Goal: Information Seeking & Learning: Learn about a topic

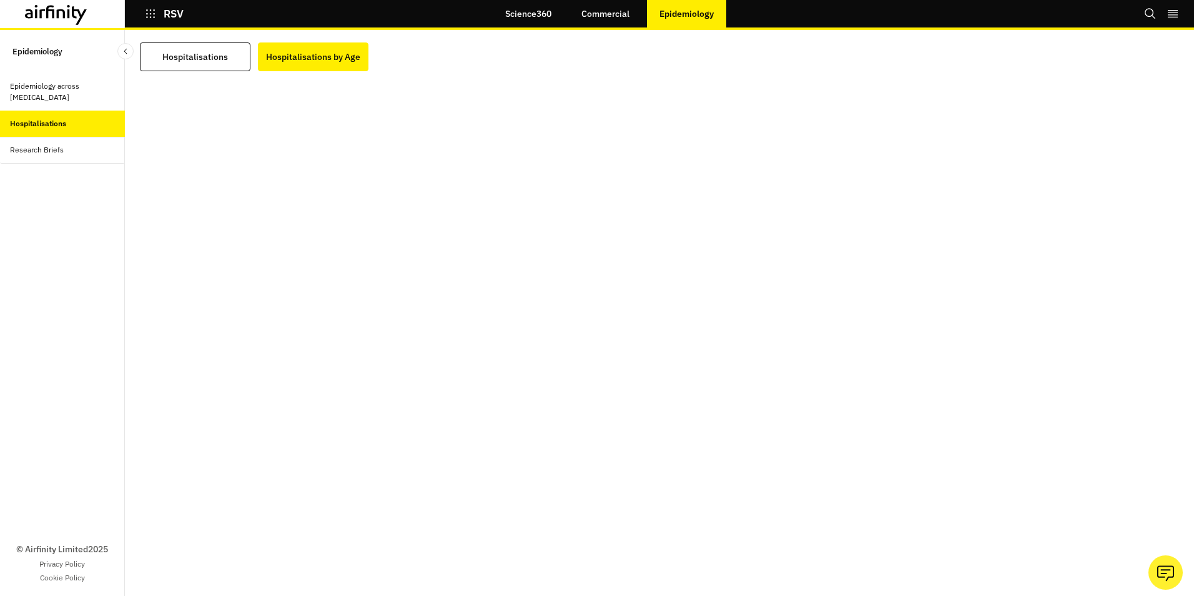
click at [45, 92] on div "Epidemiology across [MEDICAL_DATA]" at bounding box center [62, 92] width 105 height 22
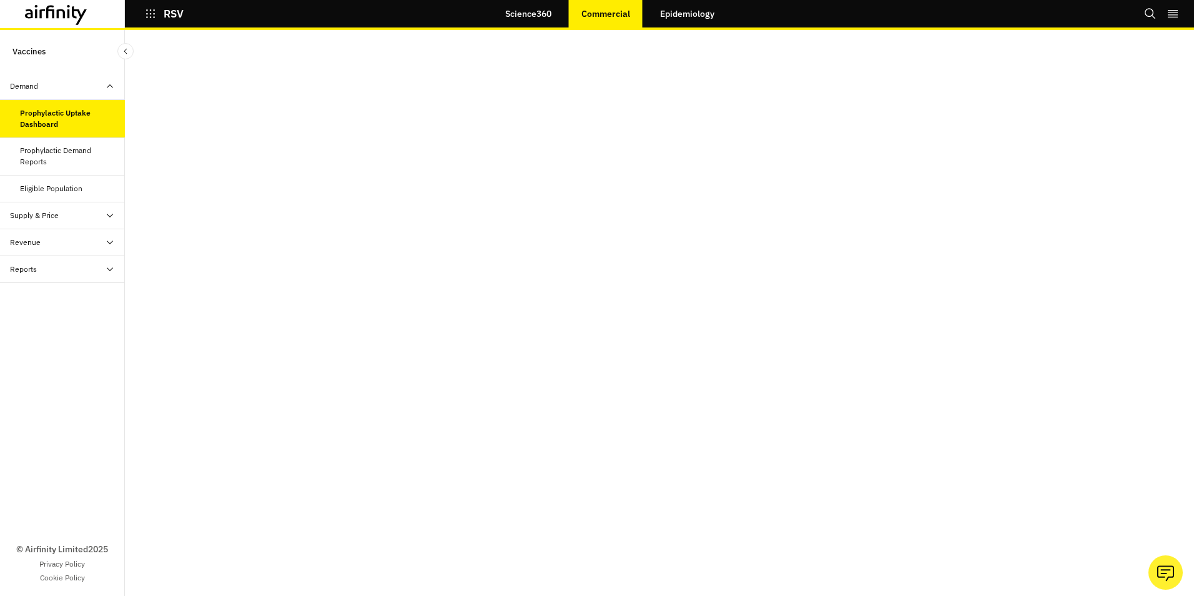
click at [44, 151] on div "Prophylactic Demand Reports" at bounding box center [67, 156] width 95 height 22
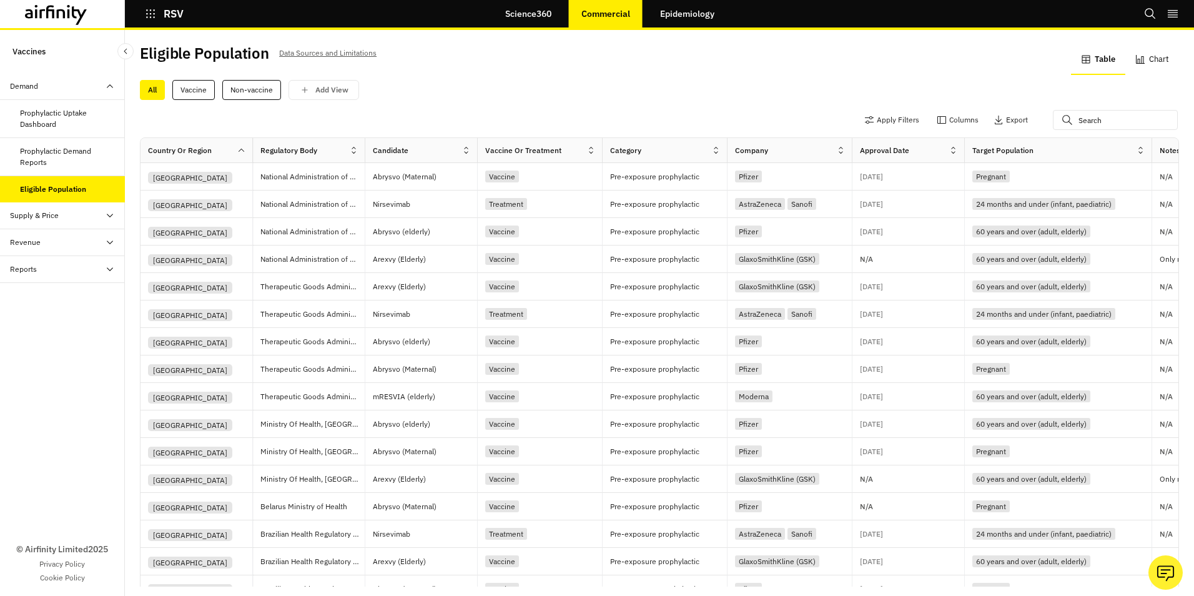
click at [244, 150] on icon at bounding box center [241, 150] width 9 height 9
click at [473, 112] on div "Apply Filters Columns Export" at bounding box center [659, 121] width 1039 height 32
click at [111, 244] on icon at bounding box center [110, 242] width 10 height 10
click at [62, 294] on div "Revenue Dashboard" at bounding box center [54, 295] width 69 height 11
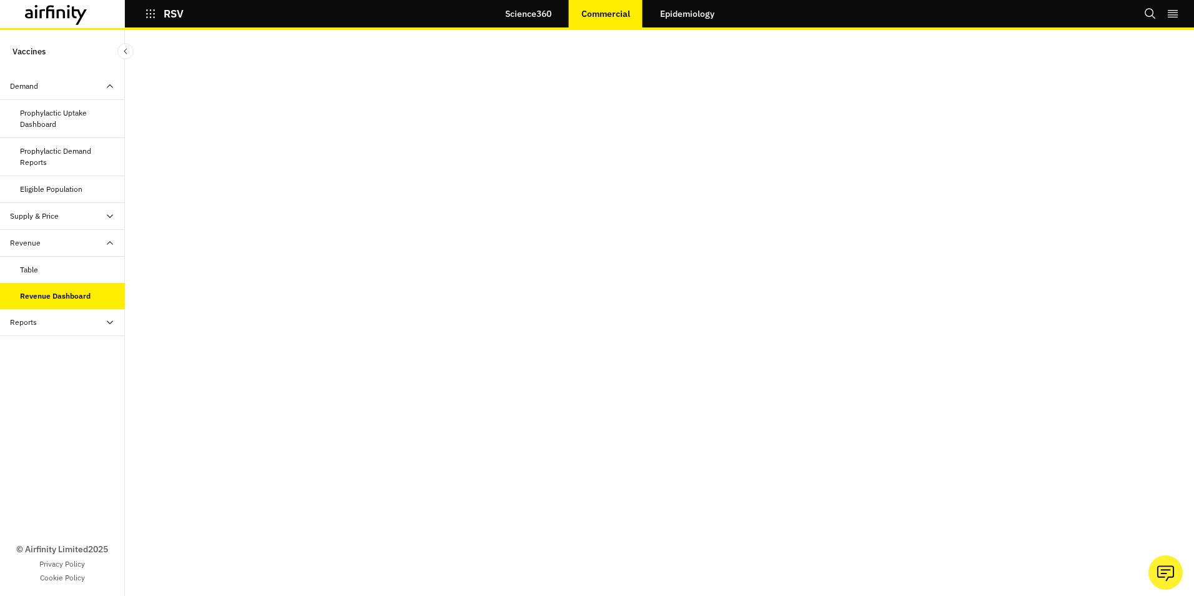
click at [109, 320] on icon at bounding box center [110, 322] width 10 height 10
click at [32, 349] on div "Reports" at bounding box center [33, 349] width 27 height 11
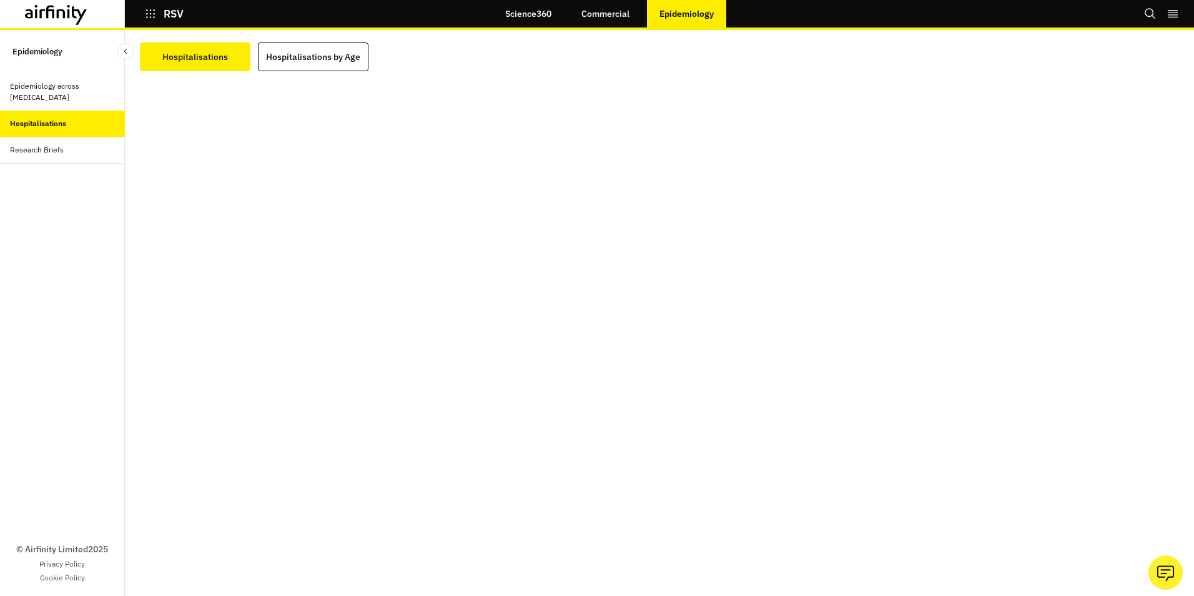
click at [54, 92] on div "Epidemiology across Respiratory Diseases" at bounding box center [62, 92] width 105 height 22
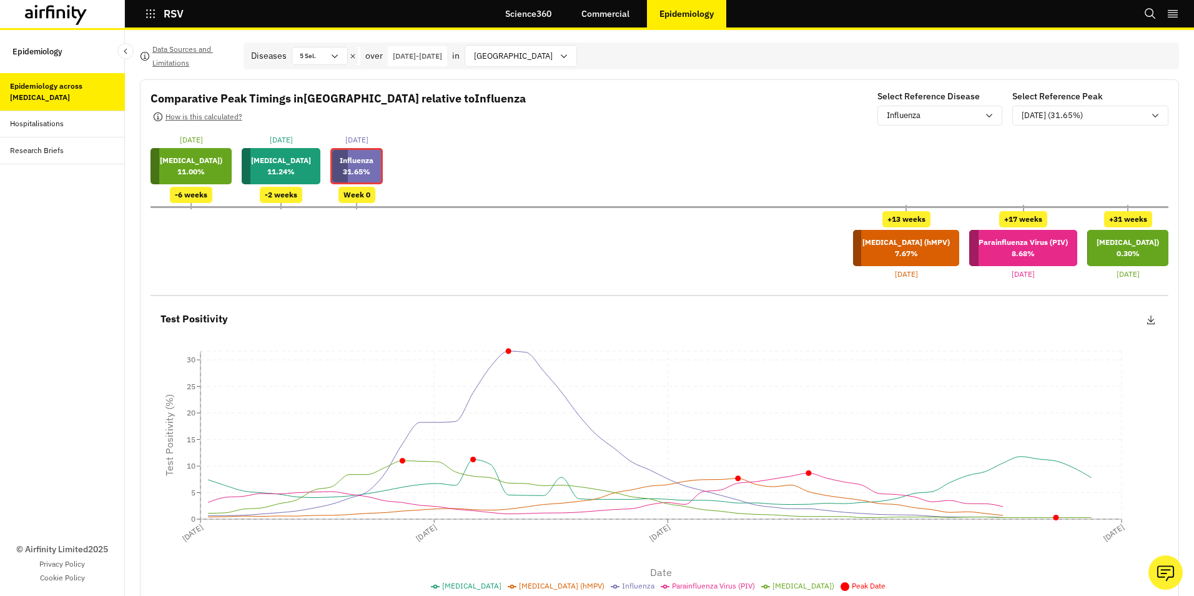
click at [421, 54] on p "02-Oct-2024 - 02-Oct-2025" at bounding box center [417, 56] width 49 height 11
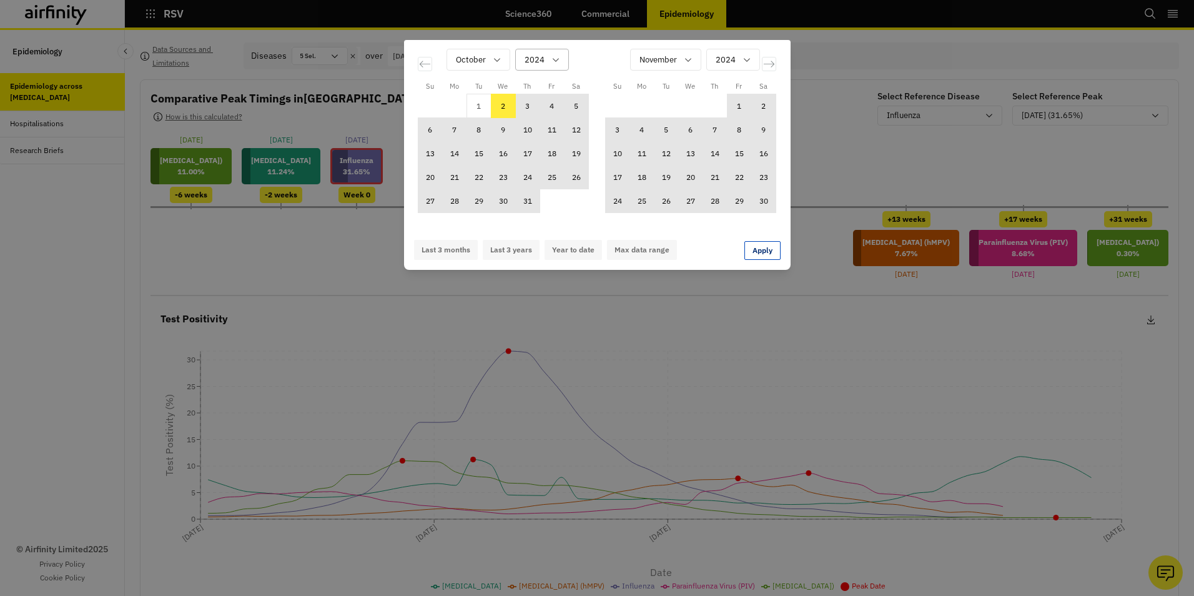
click at [557, 61] on icon "Calendar" at bounding box center [556, 60] width 10 height 10
click at [528, 137] on p "2023" at bounding box center [535, 138] width 20 height 13
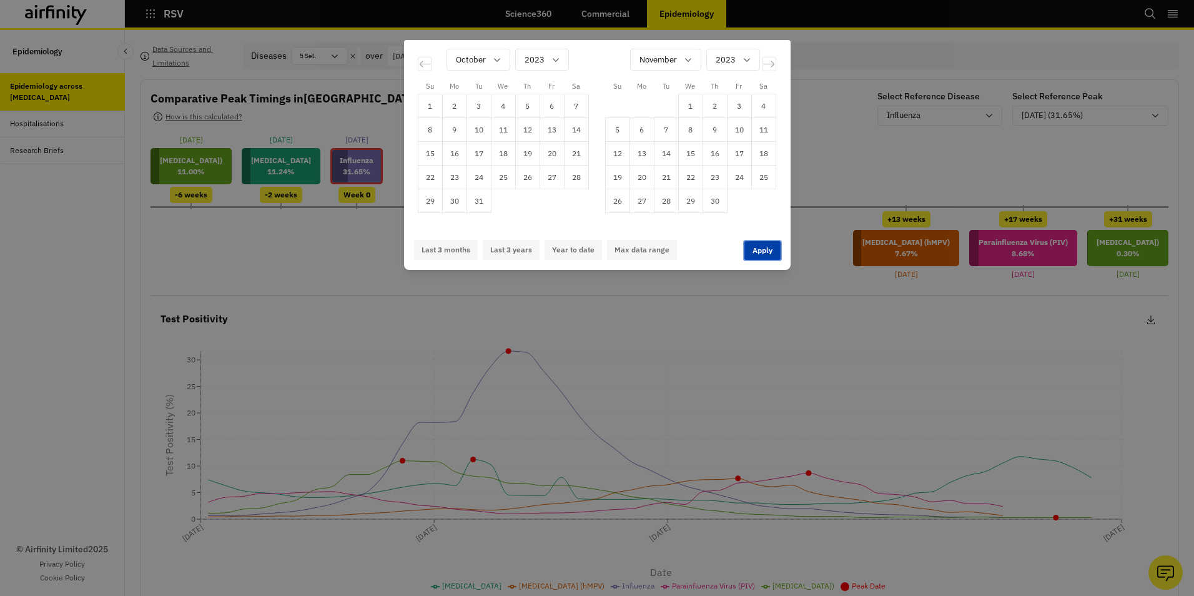
click at [760, 247] on button "Apply" at bounding box center [763, 250] width 36 height 19
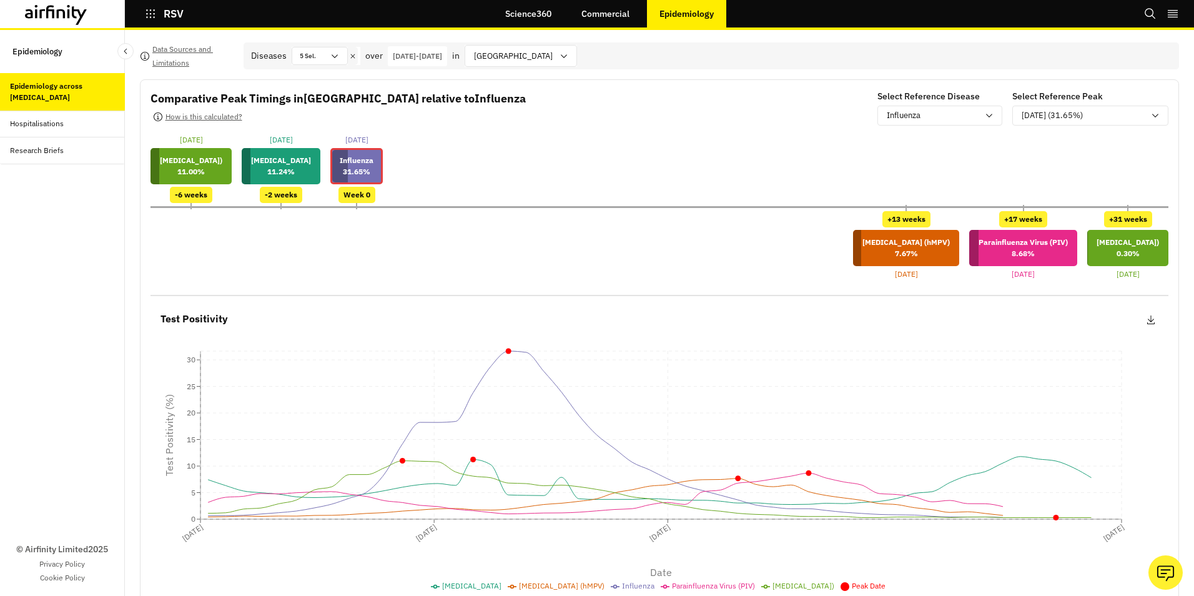
click at [437, 57] on p "02-Oct-2024 - 02-Oct-2025" at bounding box center [417, 56] width 49 height 11
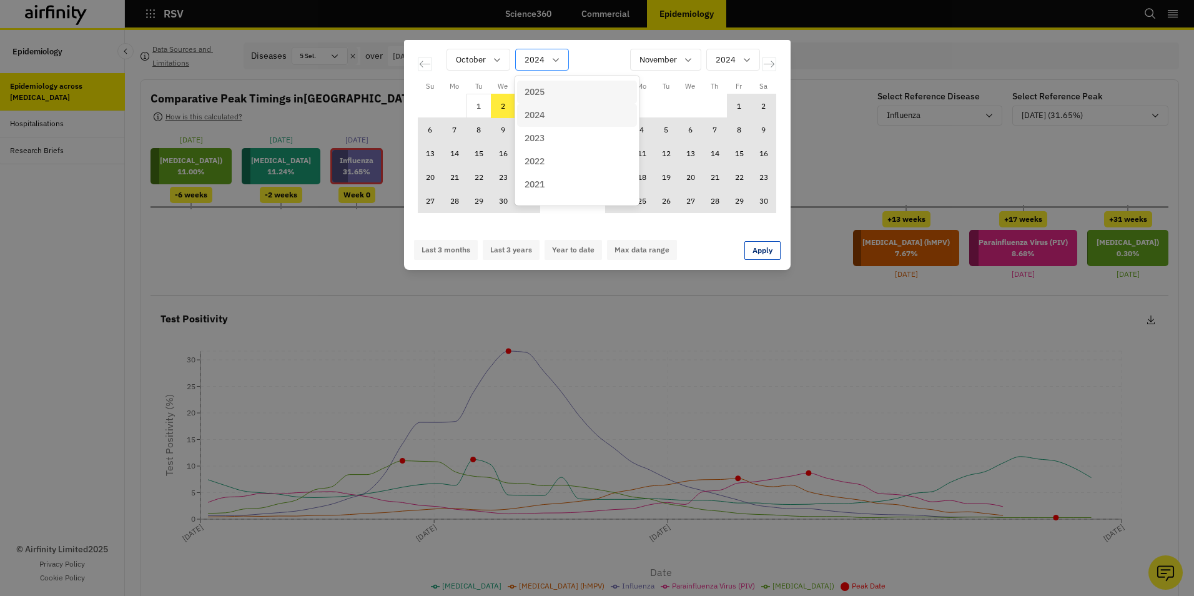
click at [554, 60] on icon "Calendar" at bounding box center [556, 60] width 6 height 4
click at [533, 139] on p "2023" at bounding box center [535, 138] width 20 height 13
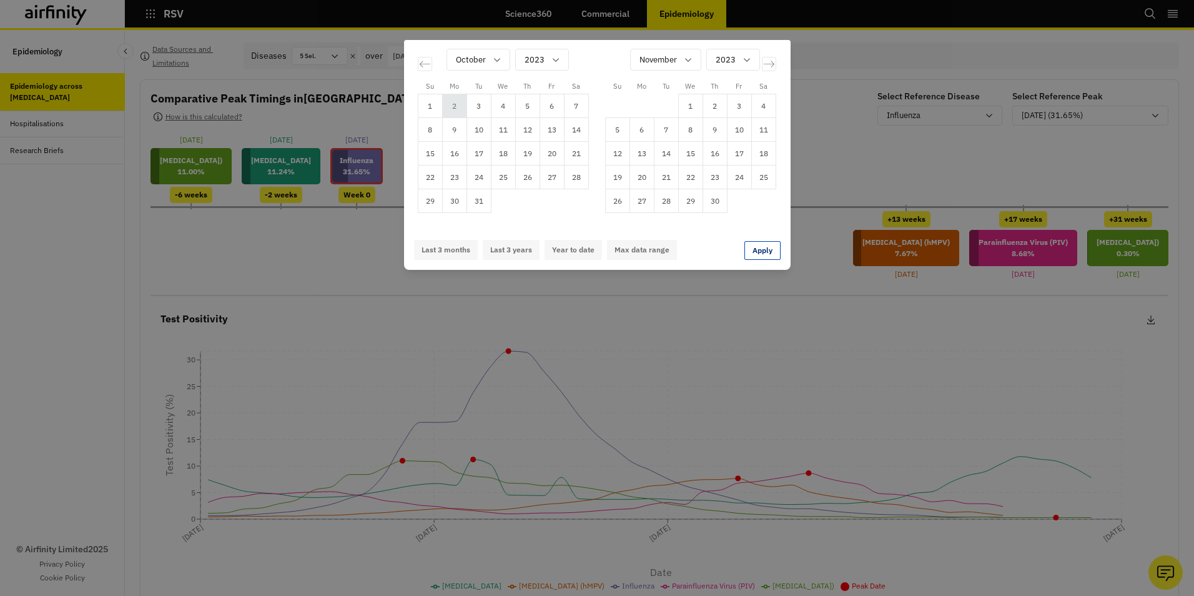
click at [454, 103] on td "2" at bounding box center [454, 106] width 24 height 24
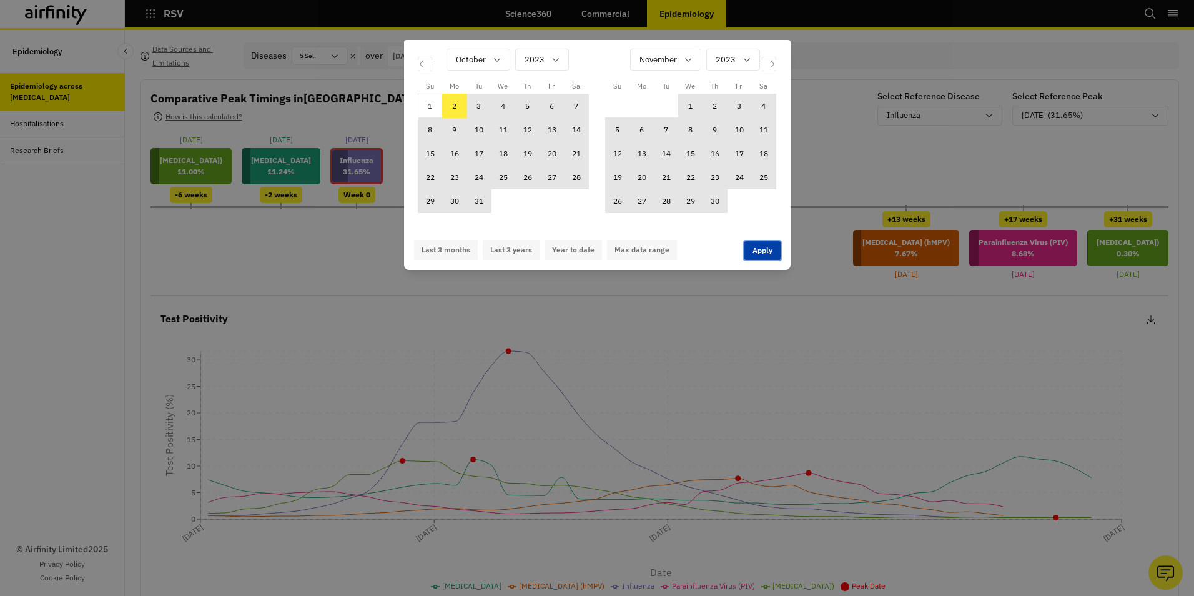
click at [759, 249] on button "Apply" at bounding box center [763, 250] width 36 height 19
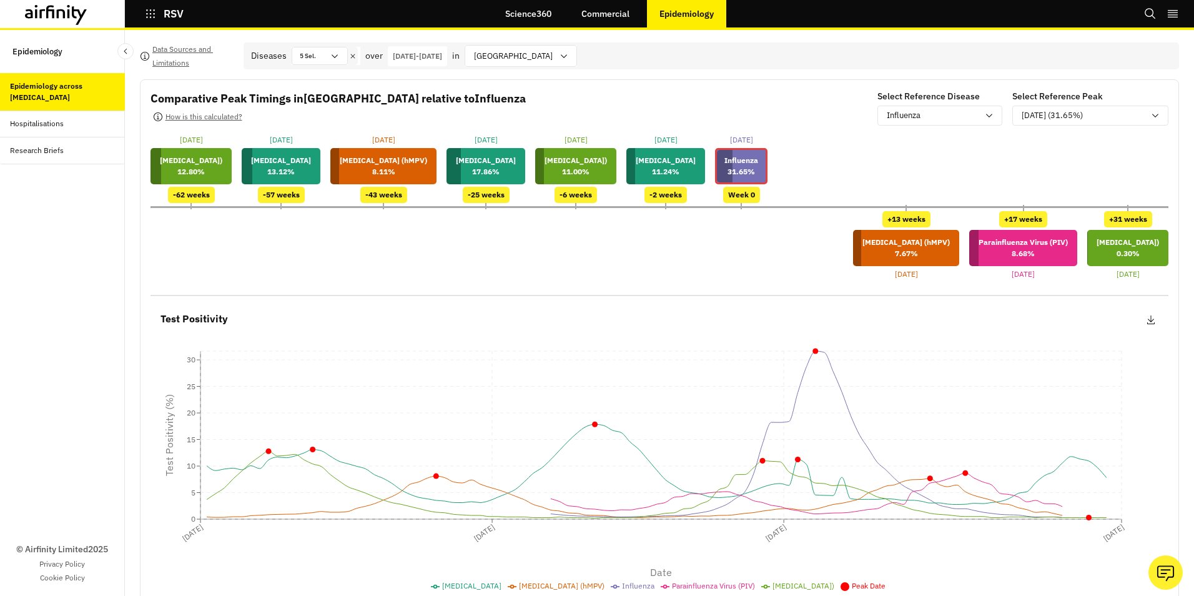
click at [430, 57] on p "02-Oct-2023 - 02-Oct-2025" at bounding box center [417, 56] width 49 height 11
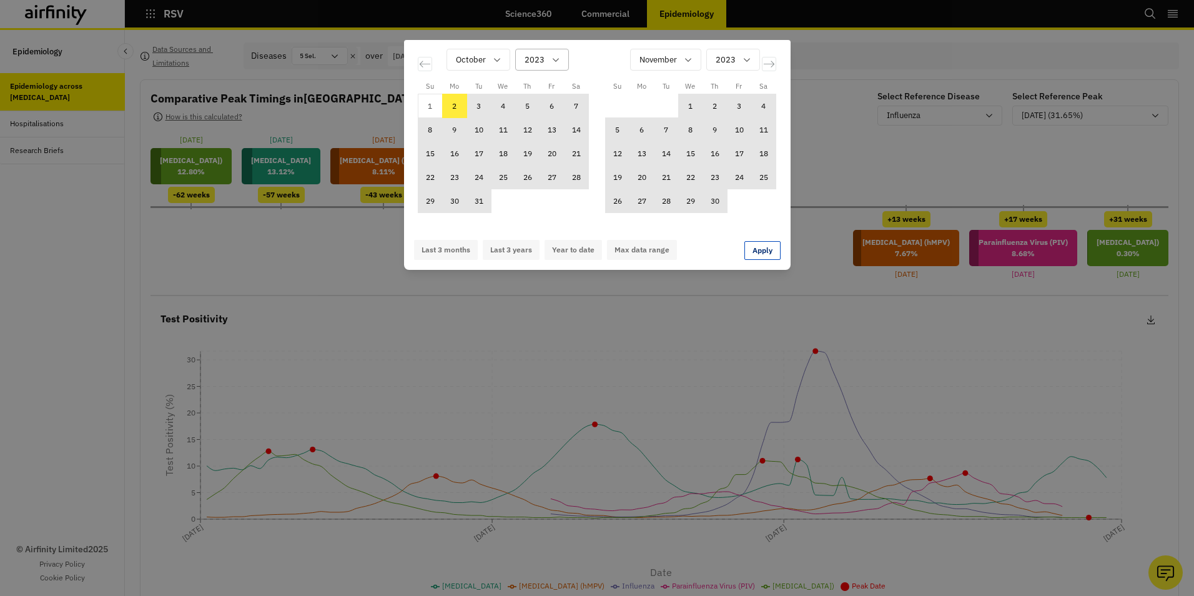
click at [560, 60] on div "2023" at bounding box center [542, 60] width 54 height 22
click at [539, 116] on p "2024" at bounding box center [535, 115] width 20 height 13
click at [497, 57] on icon "Calendar" at bounding box center [497, 60] width 10 height 10
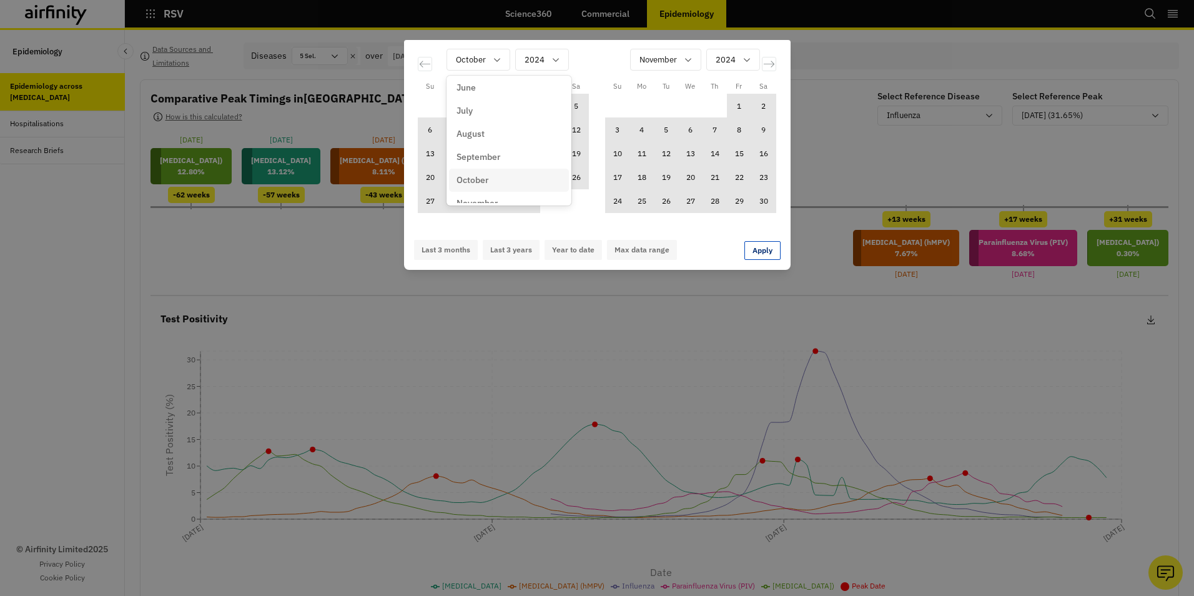
scroll to position [125, 0]
click at [470, 103] on p "July" at bounding box center [465, 105] width 16 height 13
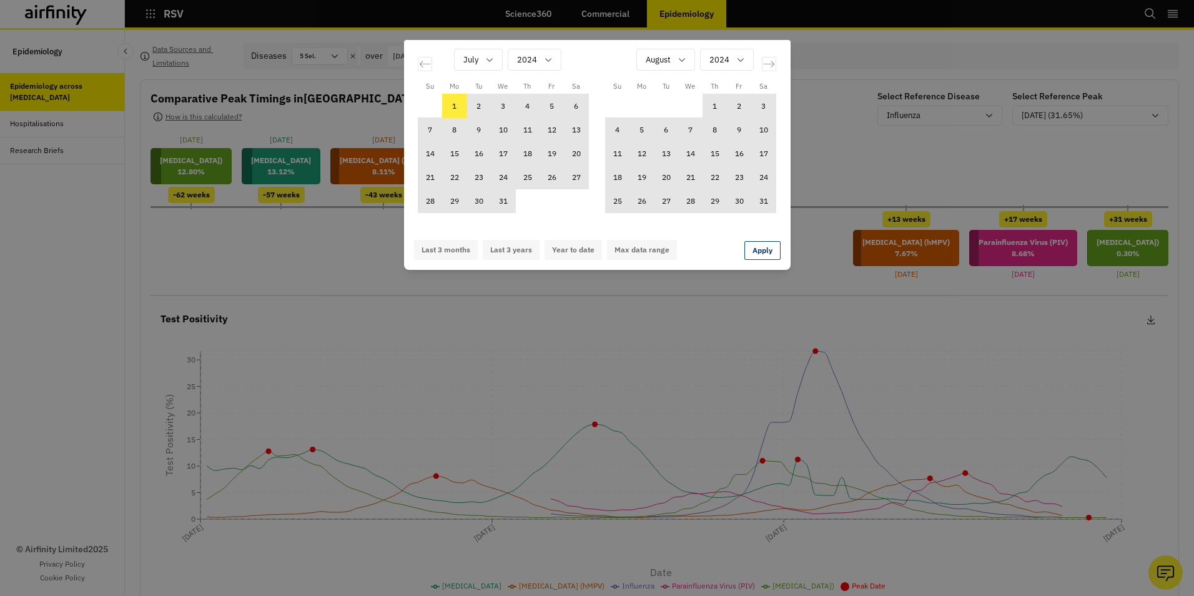
click at [454, 103] on td "1" at bounding box center [454, 106] width 24 height 24
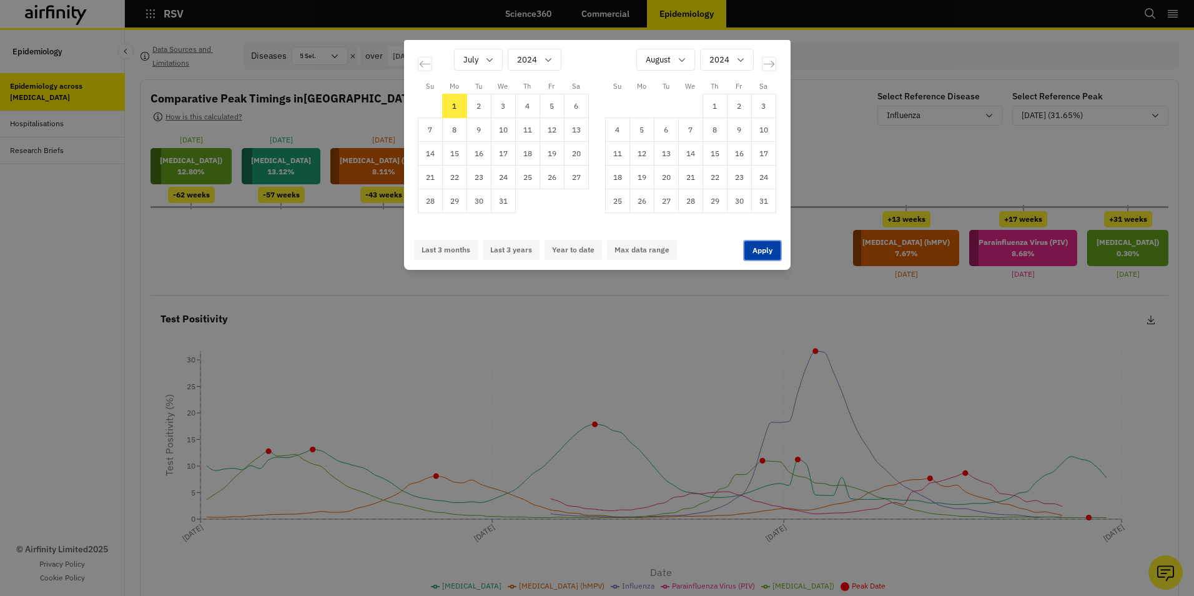
click at [751, 250] on button "Apply" at bounding box center [763, 250] width 36 height 19
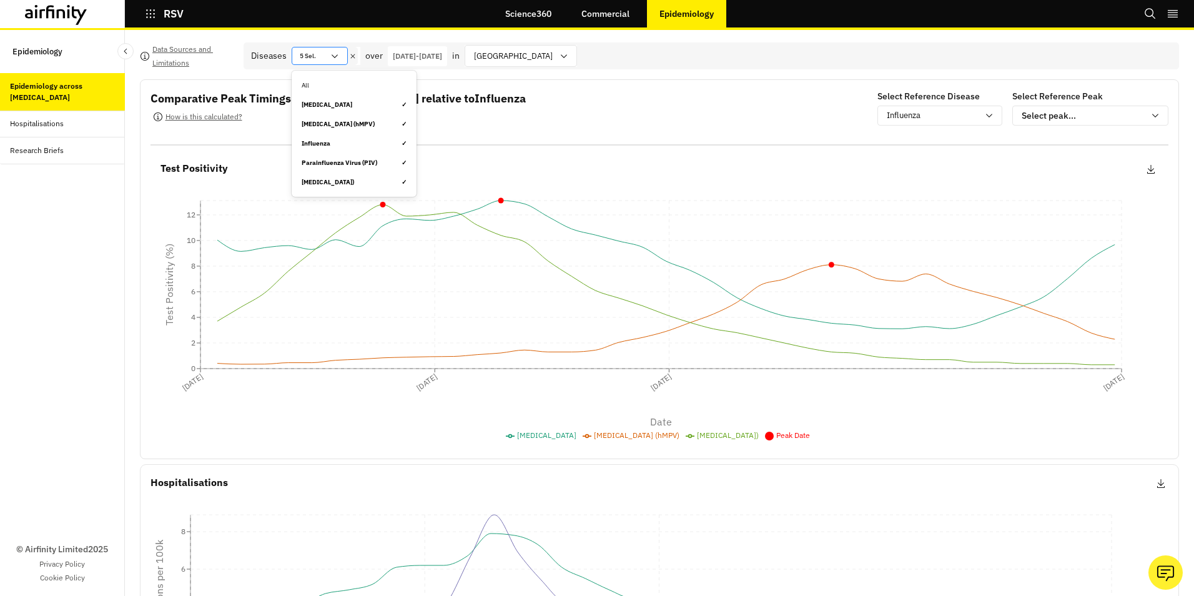
click at [332, 56] on icon at bounding box center [335, 56] width 10 height 10
click at [505, 124] on div "Comparative Peak Timings in United States of America relative to Influenza How …" at bounding box center [338, 108] width 375 height 37
click at [442, 53] on p "02-Oct-2023 - 01-Jul-2024" at bounding box center [417, 56] width 49 height 11
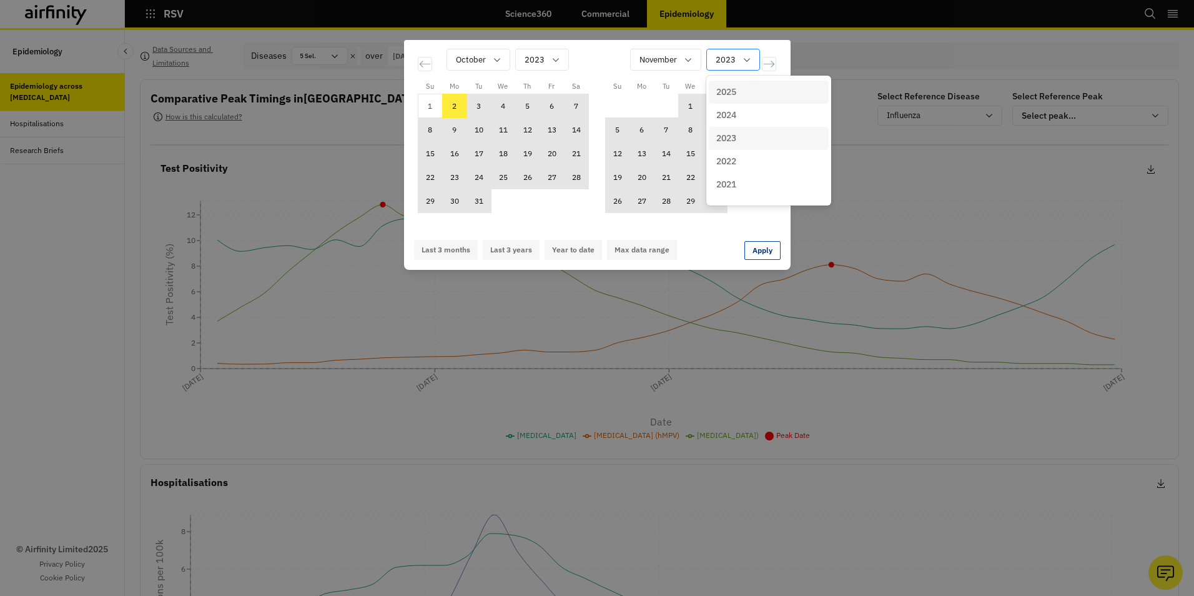
click at [746, 57] on icon "Calendar" at bounding box center [747, 60] width 10 height 10
click at [731, 89] on p "2025" at bounding box center [727, 92] width 20 height 13
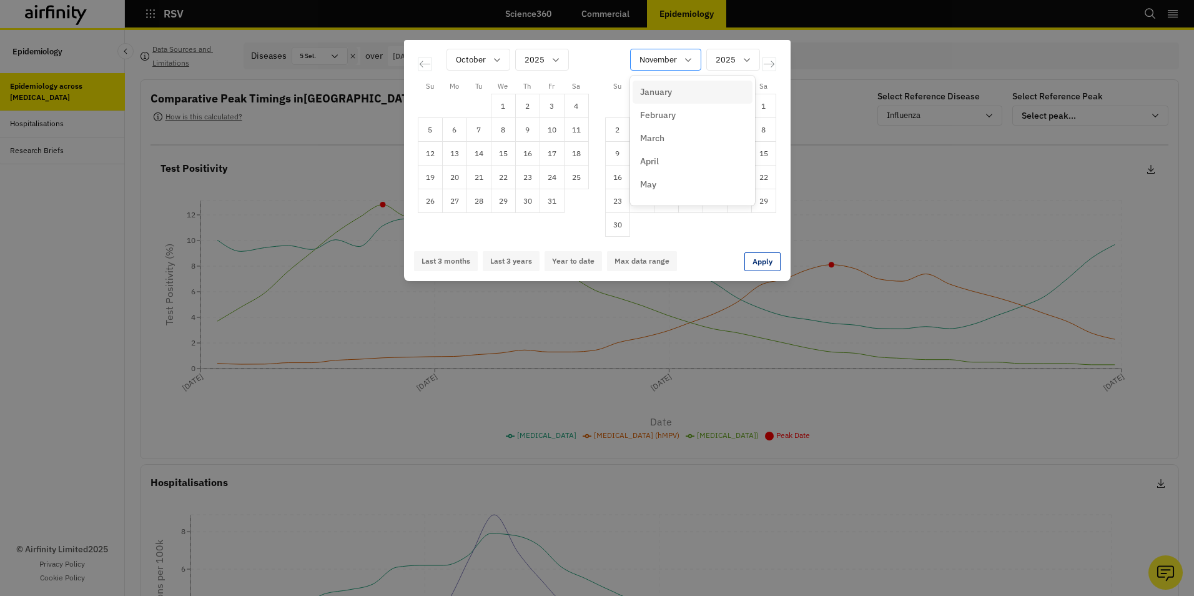
click at [692, 59] on icon "Calendar" at bounding box center [688, 60] width 10 height 10
click at [666, 169] on p "October" at bounding box center [656, 175] width 32 height 13
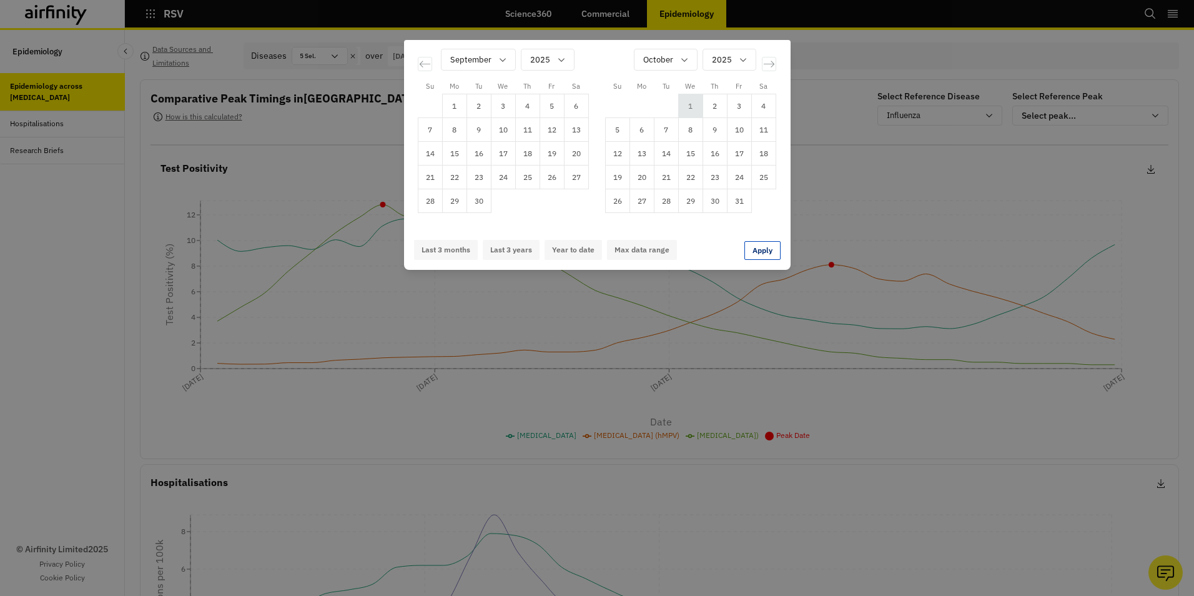
click at [690, 105] on td "1" at bounding box center [690, 106] width 24 height 24
click at [686, 59] on icon "Calendar" at bounding box center [685, 60] width 10 height 10
click at [682, 112] on div "September" at bounding box center [697, 119] width 120 height 23
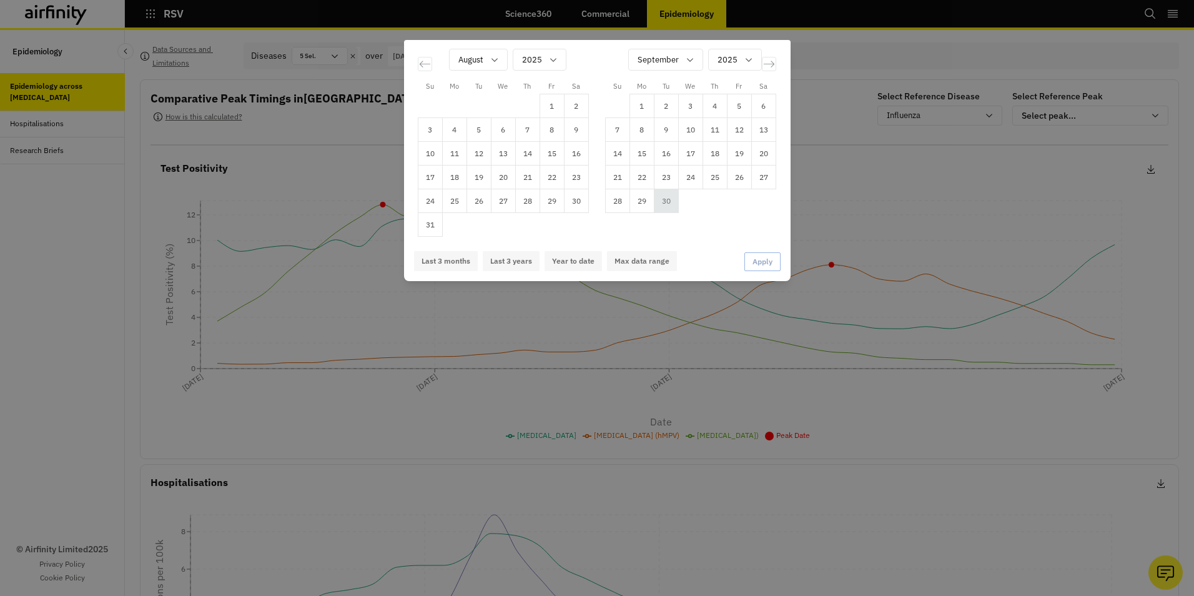
click at [662, 197] on td "30" at bounding box center [666, 201] width 24 height 24
click at [674, 182] on td "23" at bounding box center [666, 178] width 24 height 24
click at [710, 218] on div "July 2025 1 2 3 4 5 6 7 8 9 10 11 12 13 14 15 16 17 18 19 20 21 22 23 24 25 26 …" at bounding box center [785, 138] width 750 height 197
click at [823, 171] on div "Su Mo Tu We Th Fr Sa Su Mo Tu We Th Fr Sa July 2025 1 2 3 4 5 6 7 8 9 10 11 12 …" at bounding box center [597, 298] width 1194 height 596
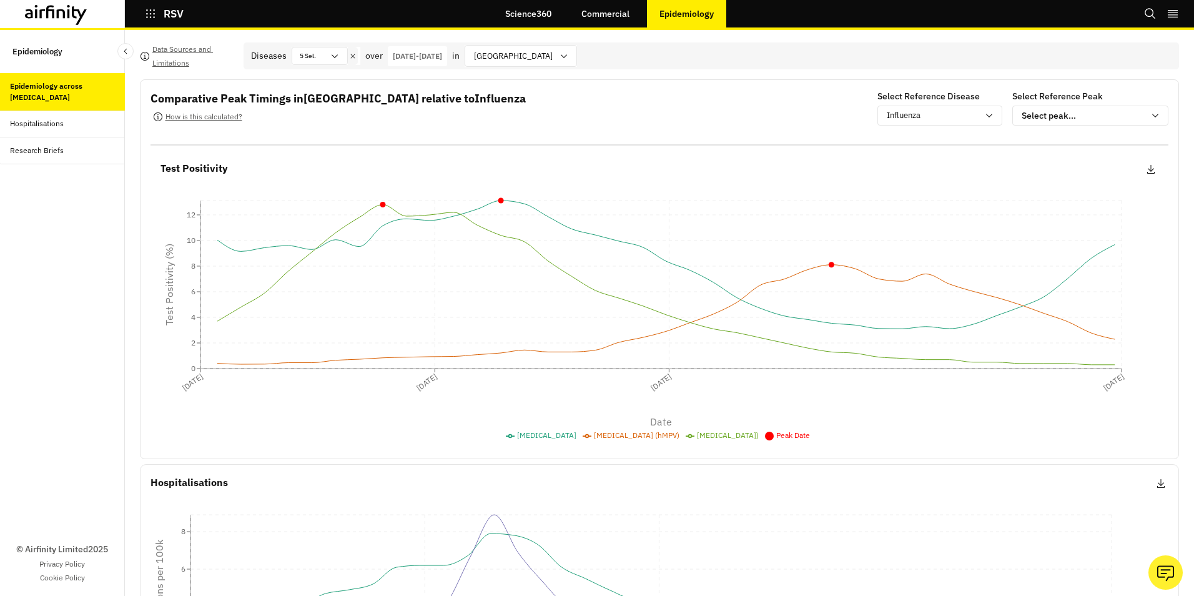
click at [442, 54] on p "02-Oct-2023 - 01-Jul-2024" at bounding box center [417, 56] width 49 height 11
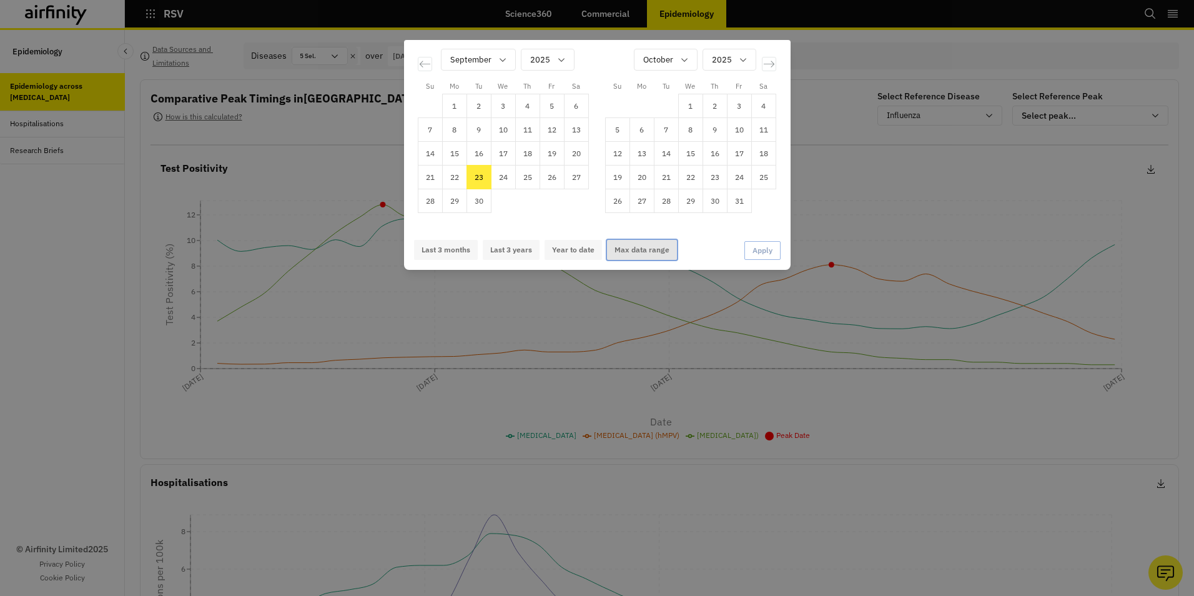
click at [635, 250] on button "Max data range" at bounding box center [642, 250] width 70 height 20
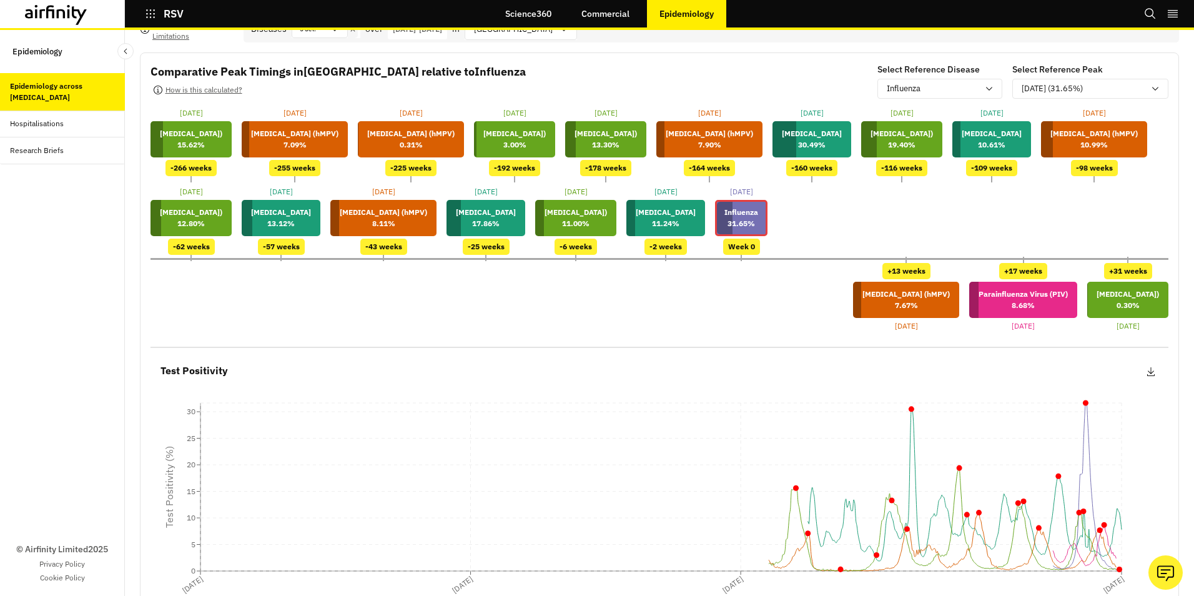
scroll to position [0, 0]
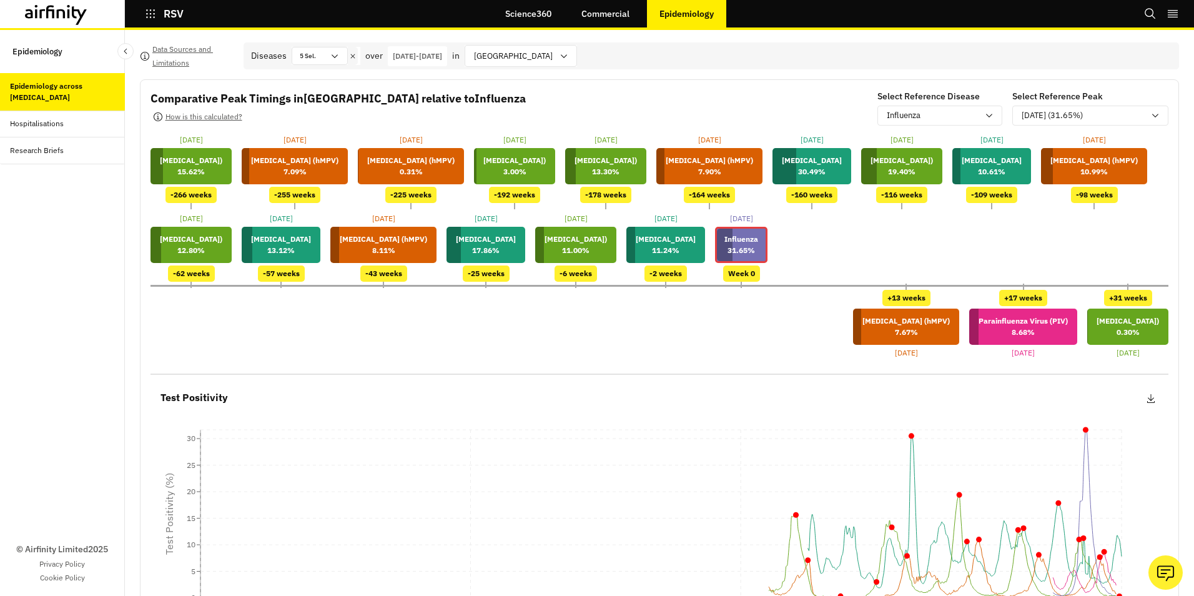
click at [442, 55] on p "06-Jul-2009 - 20-Sep-2025" at bounding box center [417, 56] width 49 height 11
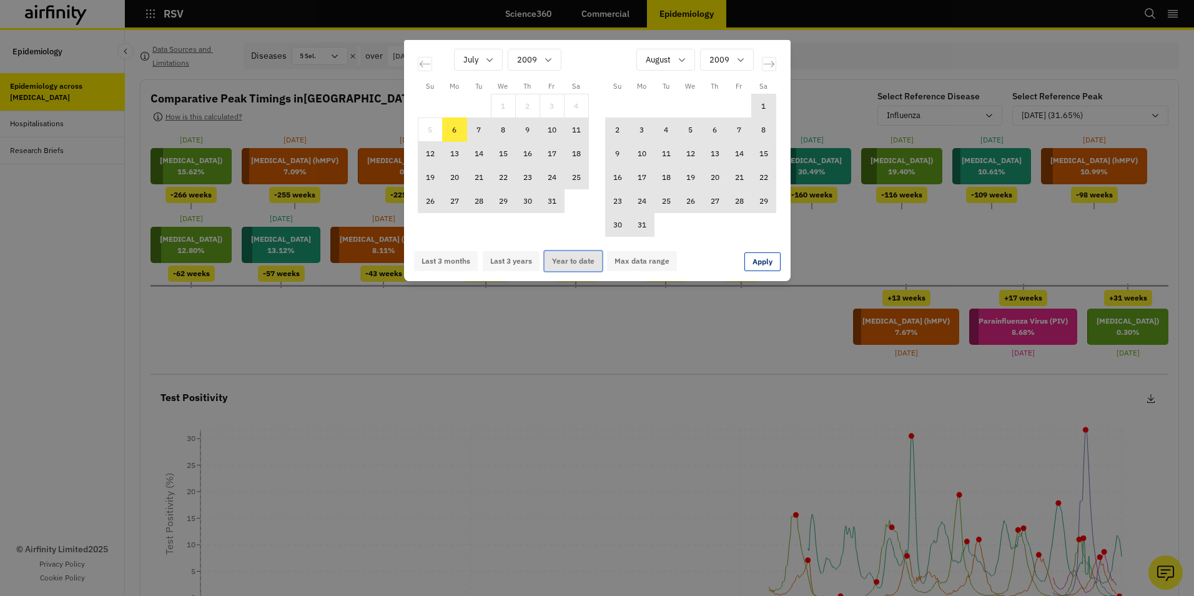
click at [561, 264] on button "Year to date" at bounding box center [573, 261] width 57 height 20
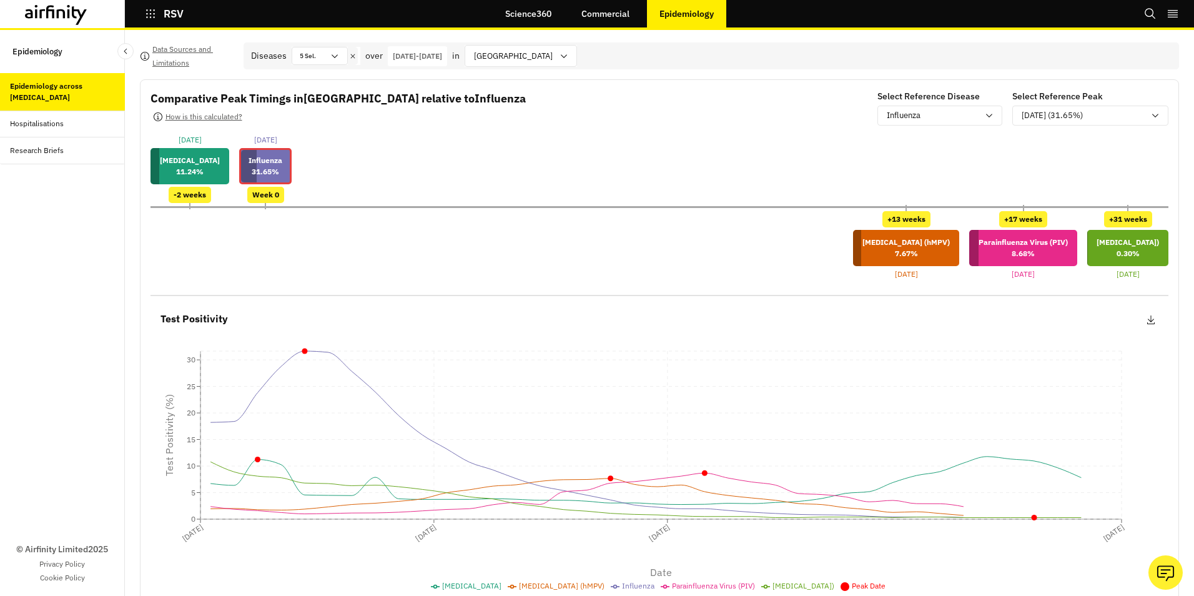
click at [51, 122] on div "Hospitalisations" at bounding box center [37, 123] width 54 height 11
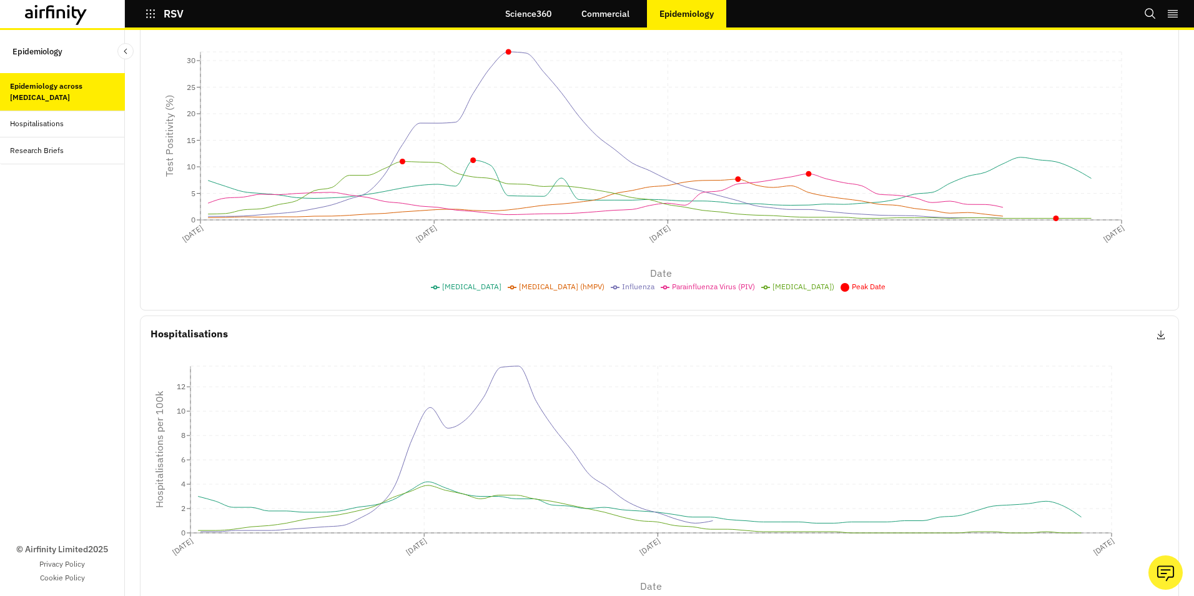
scroll to position [365, 0]
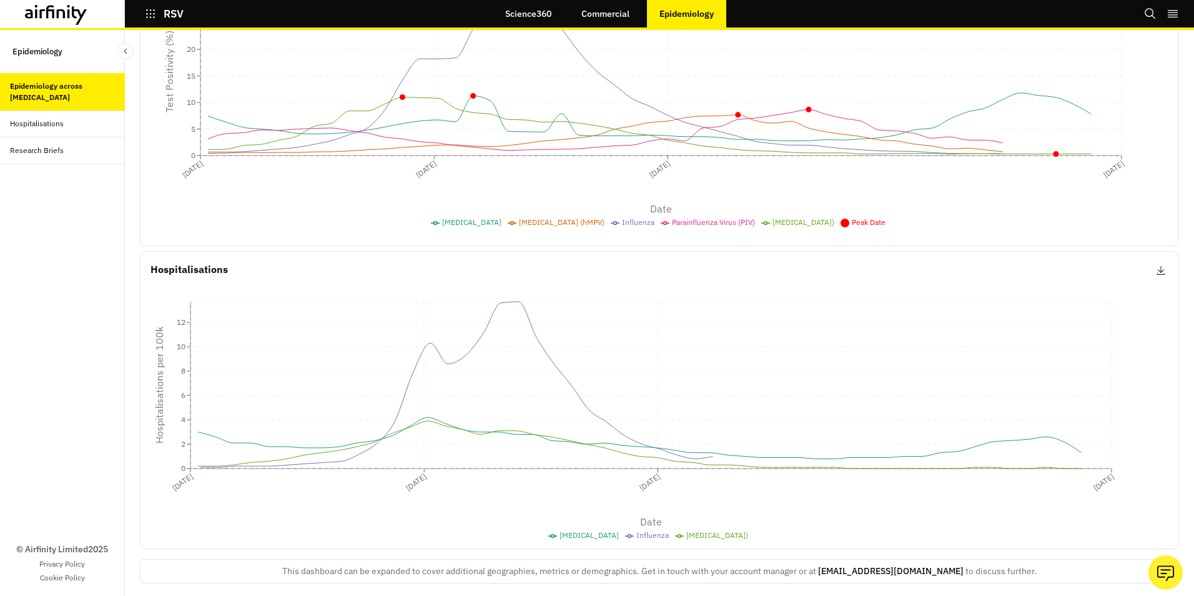
click at [50, 145] on div "Research Briefs" at bounding box center [37, 150] width 54 height 11
